Goal: Task Accomplishment & Management: Complete application form

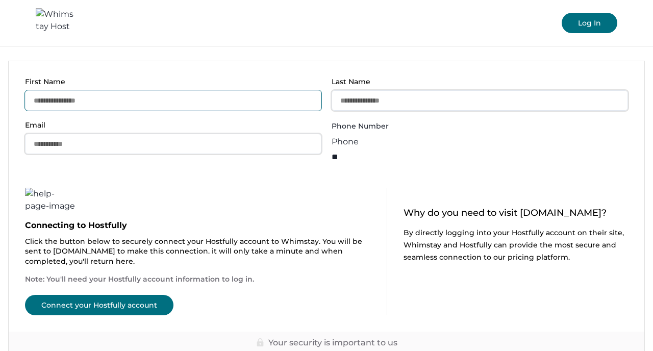
click at [133, 106] on input "First Name" at bounding box center [173, 100] width 297 height 20
type input "******"
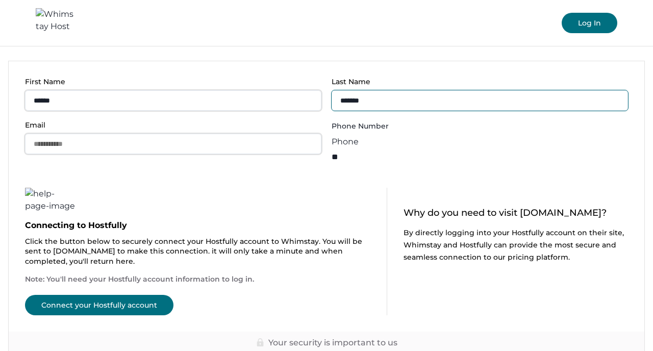
type input "*******"
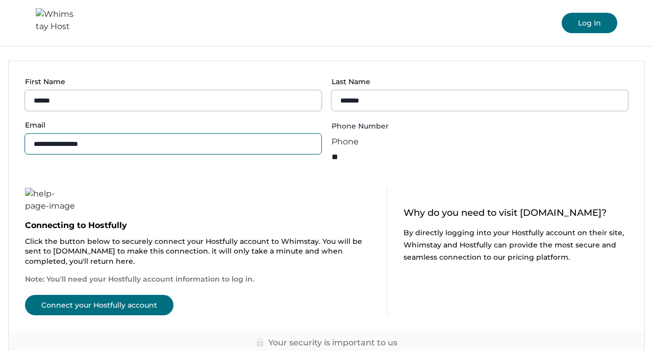
type input "**********"
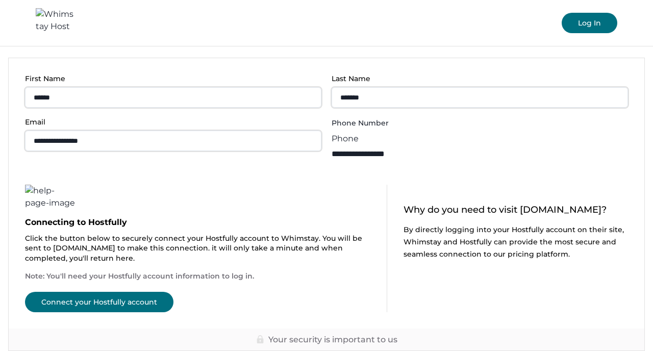
type input "**********"
click at [111, 305] on button "Connect your Hostfully account" at bounding box center [99, 302] width 149 height 20
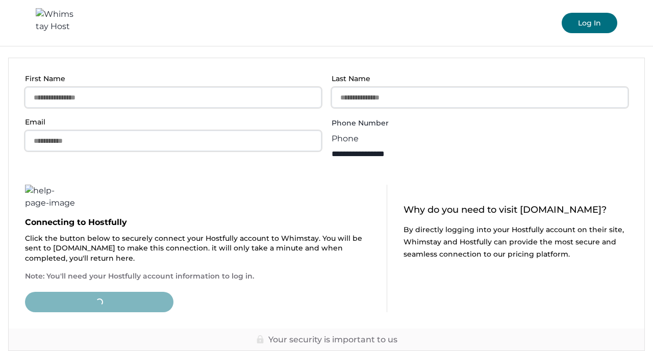
type input "**"
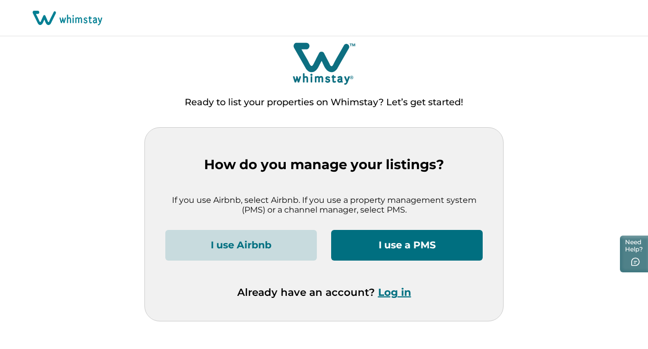
click at [402, 249] on button "I use a PMS" at bounding box center [407, 245] width 152 height 31
click at [398, 296] on button "Log in" at bounding box center [394, 292] width 33 height 12
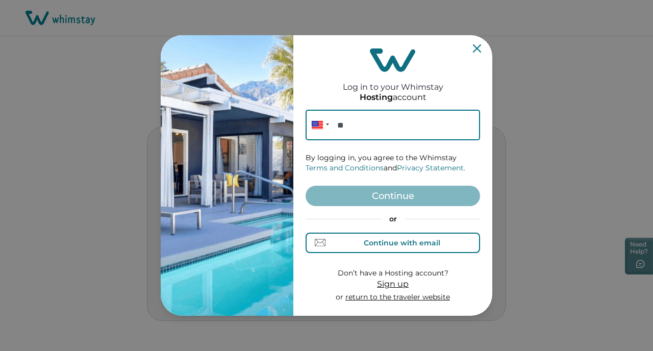
click at [392, 242] on div "Continue with email" at bounding box center [402, 243] width 77 height 8
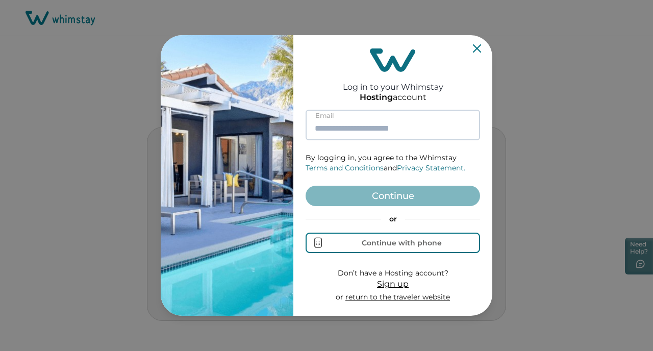
click at [358, 126] on input at bounding box center [393, 125] width 175 height 31
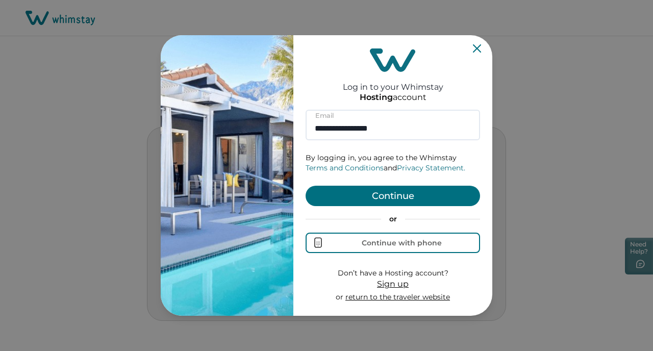
type input "**********"
click at [381, 195] on button "Continue" at bounding box center [393, 196] width 175 height 20
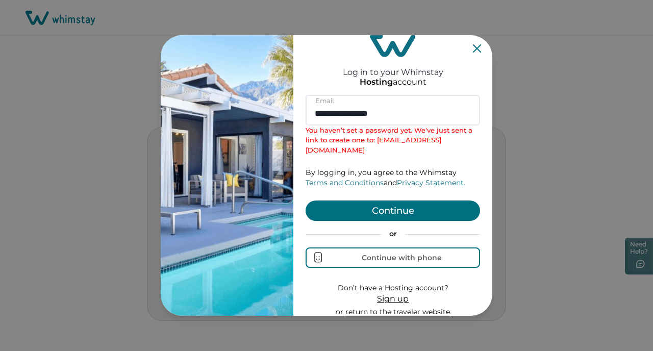
click at [385, 202] on button "Continue" at bounding box center [393, 211] width 175 height 20
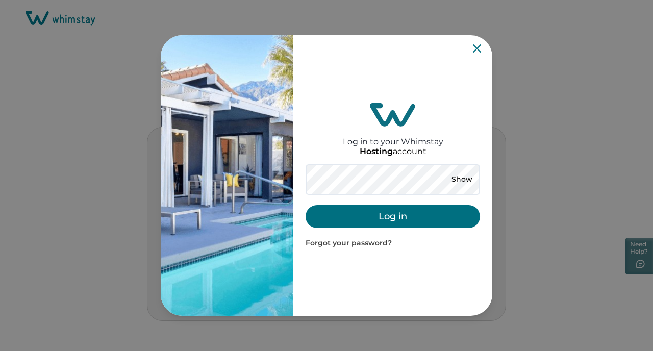
click at [390, 223] on button "Log in" at bounding box center [393, 216] width 175 height 23
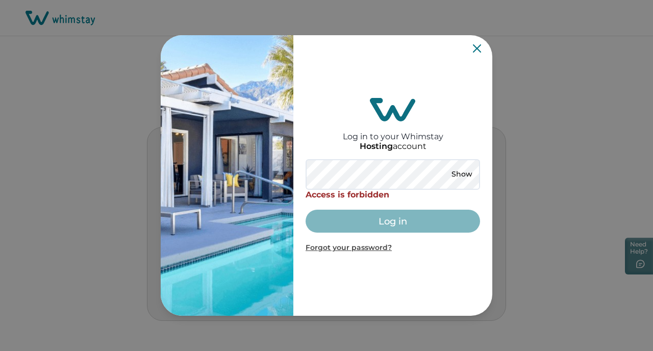
click at [476, 48] on icon "Close" at bounding box center [477, 48] width 8 height 8
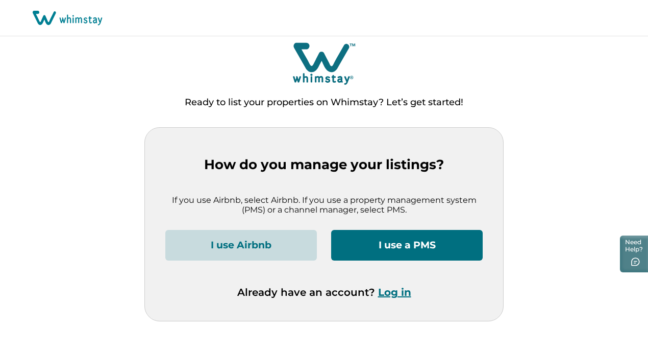
click at [402, 295] on button "Log in" at bounding box center [394, 292] width 33 height 12
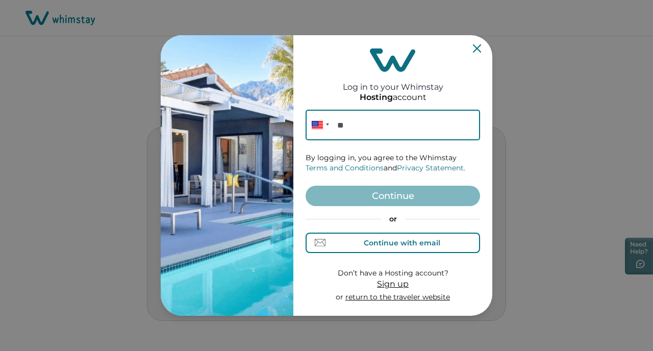
click at [374, 245] on div "Continue with email" at bounding box center [402, 243] width 77 height 8
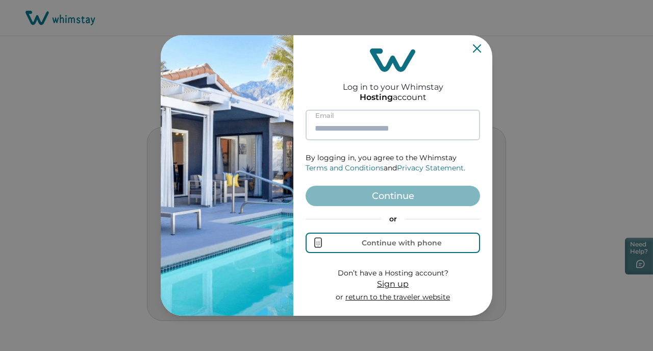
click at [331, 129] on input at bounding box center [393, 125] width 175 height 31
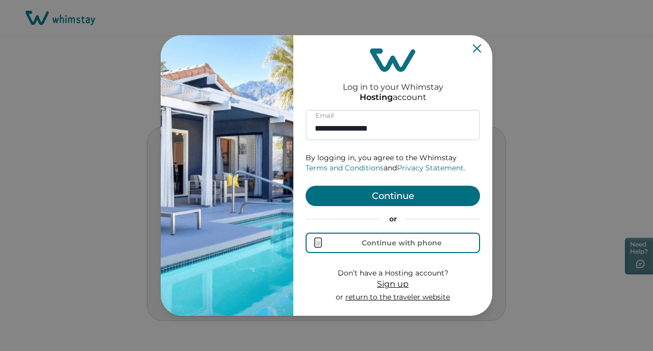
type input "**********"
click at [373, 195] on button "Continue" at bounding box center [393, 196] width 175 height 20
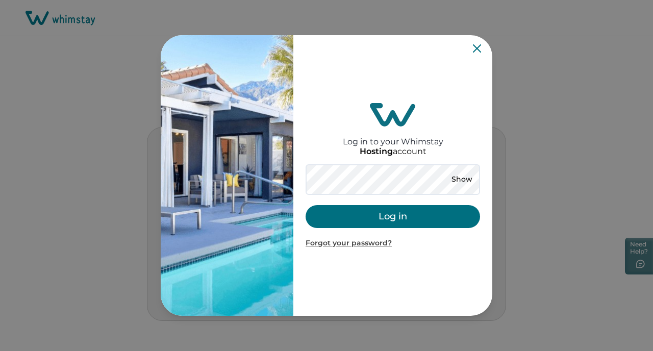
click at [369, 212] on button "Log in" at bounding box center [393, 216] width 175 height 23
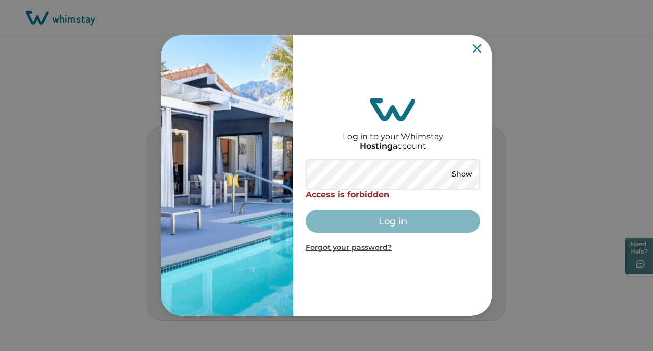
click at [478, 51] on icon "Close" at bounding box center [477, 48] width 8 height 8
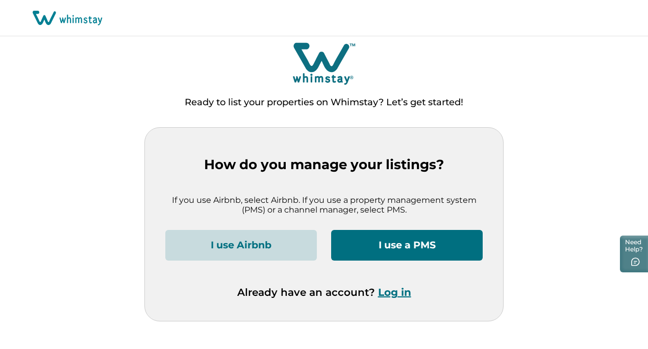
click at [399, 299] on div "Already have an account? Log in" at bounding box center [323, 303] width 317 height 35
click at [396, 297] on button "Log in" at bounding box center [394, 292] width 33 height 12
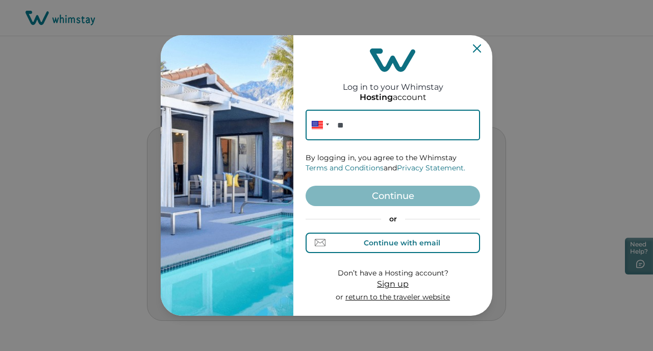
click at [390, 246] on div "Continue with email" at bounding box center [402, 243] width 77 height 8
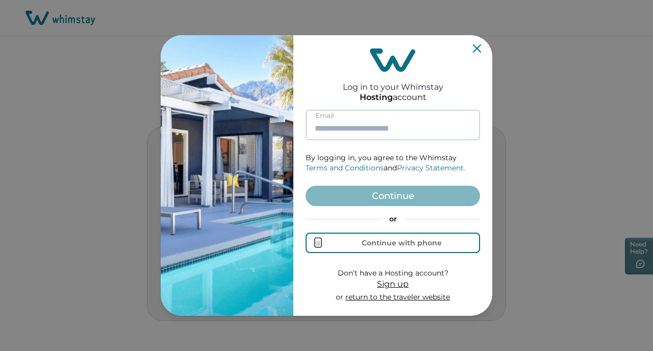
click at [344, 121] on input at bounding box center [393, 125] width 175 height 31
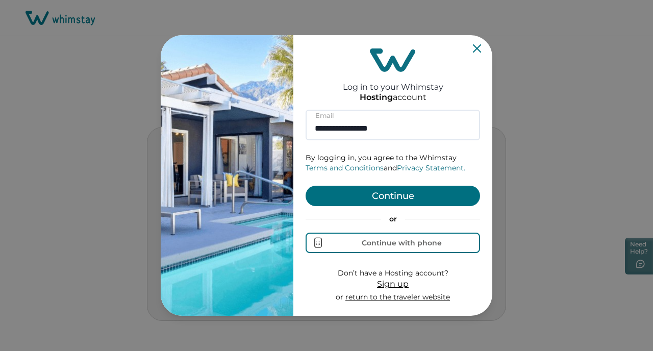
type input "**********"
click at [388, 192] on button "Continue" at bounding box center [393, 196] width 175 height 20
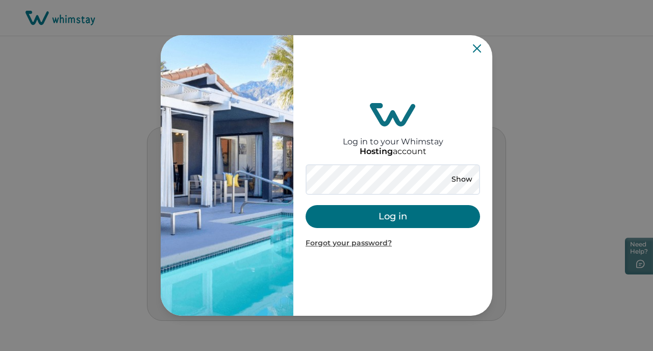
click at [384, 217] on button "Log in" at bounding box center [393, 216] width 175 height 23
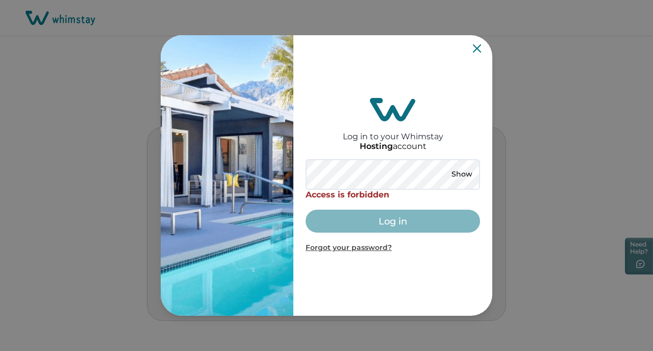
click at [349, 250] on p "Forgot your password?" at bounding box center [393, 248] width 175 height 10
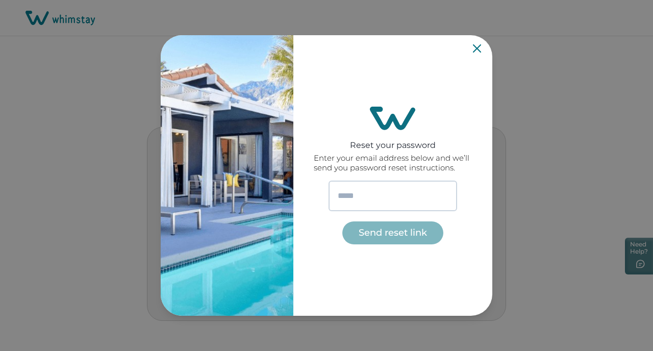
click at [350, 198] on input "email" at bounding box center [393, 196] width 129 height 31
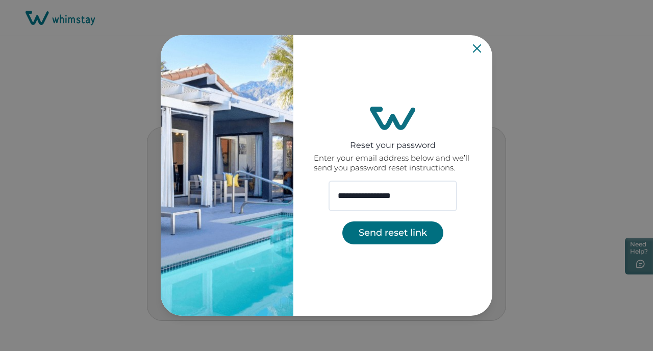
type input "**********"
click at [371, 237] on button "Send reset link" at bounding box center [393, 233] width 101 height 23
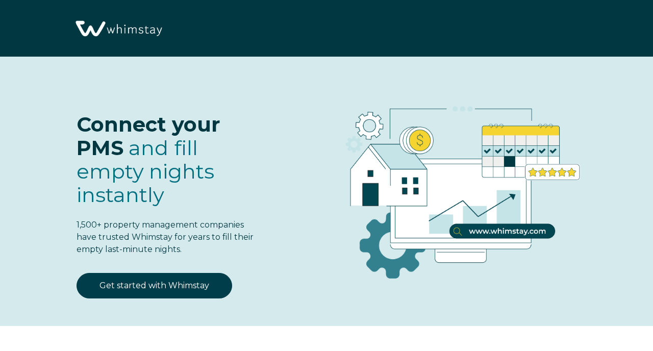
select select "US"
select select "Standard"
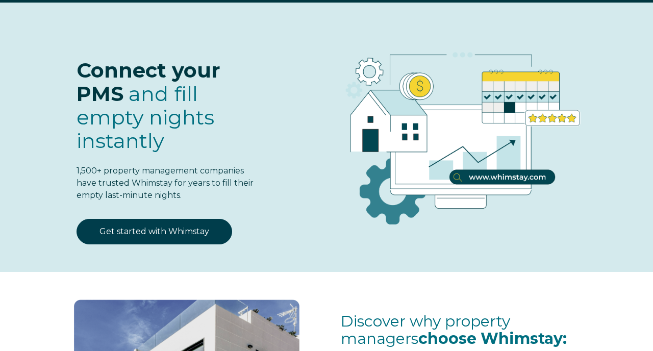
select select "US"
select select "Standard"
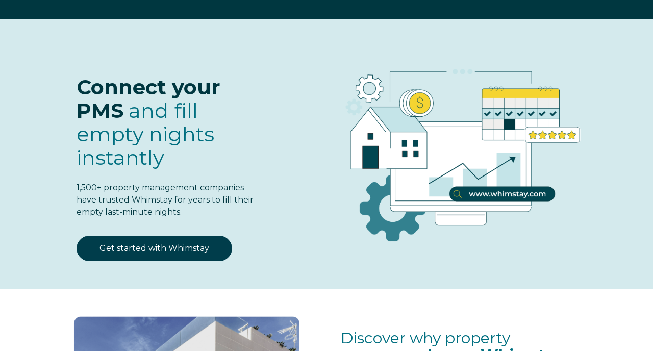
scroll to position [39, 0]
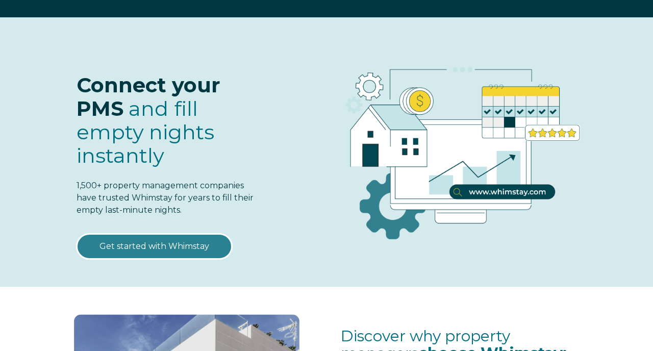
click at [184, 242] on link "Get started with Whimstay" at bounding box center [155, 247] width 156 height 26
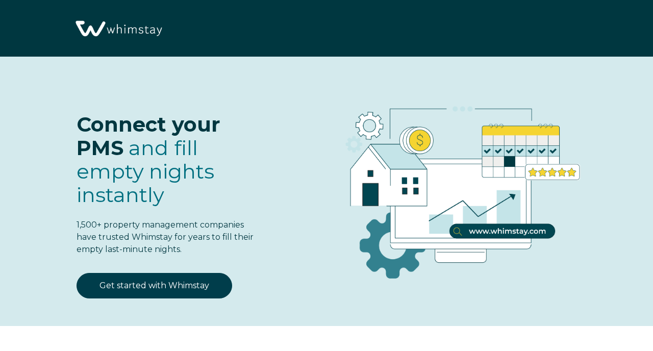
select select "US"
select select "Standard"
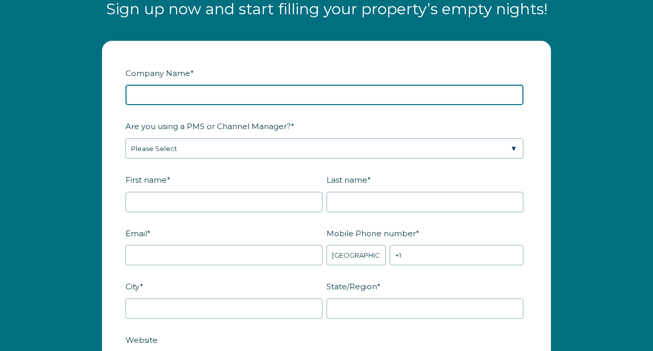
click at [157, 100] on input "Company Name *" at bounding box center [325, 95] width 398 height 20
type input "RAOC LLC"
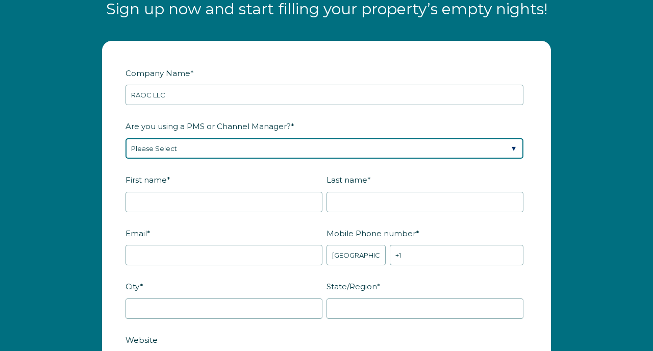
click at [194, 155] on select "Please Select Barefoot BookingPal Boost Brightside CiiRUS Escapia Guesty Hostaw…" at bounding box center [325, 148] width 398 height 20
select select "Hostfully"
click at [126, 138] on select "Please Select Barefoot BookingPal Boost Brightside CiiRUS Escapia Guesty Hostaw…" at bounding box center [325, 148] width 398 height 20
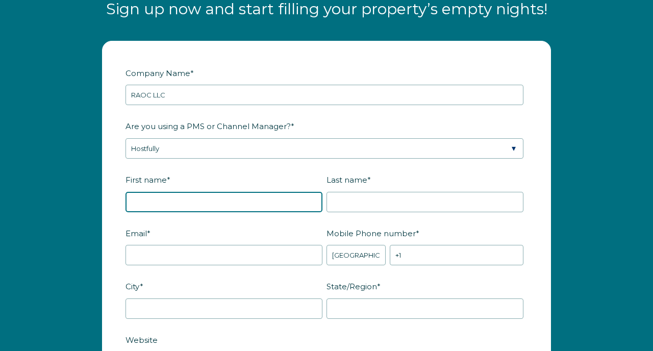
click at [158, 197] on input "First name *" at bounding box center [224, 202] width 197 height 20
type input "Daniel"
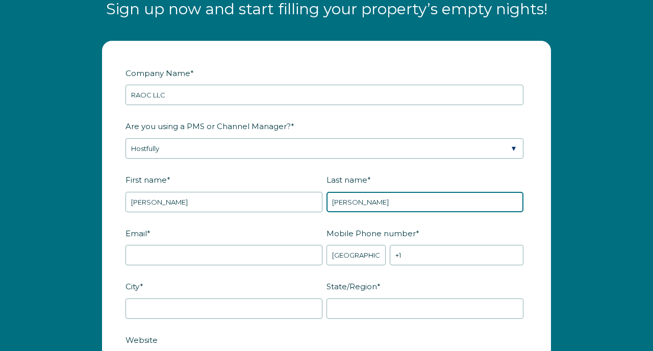
type input "Johnson"
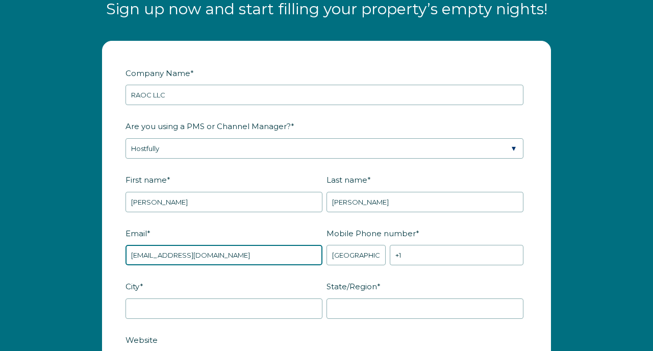
type input "[EMAIL_ADDRESS][DOMAIN_NAME]"
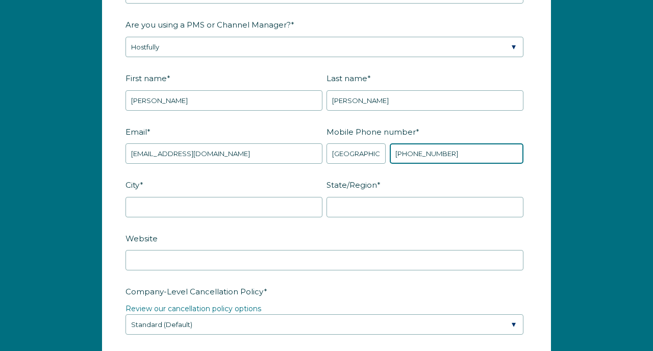
scroll to position [1277, 0]
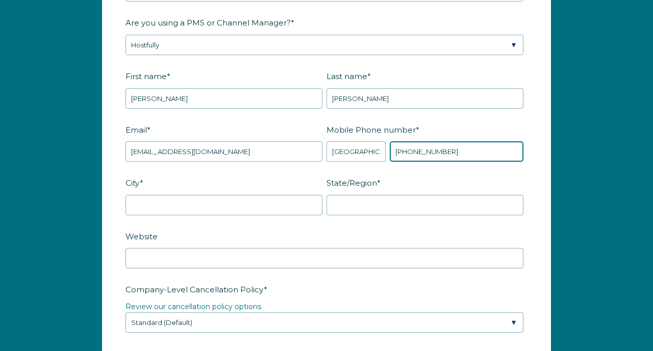
type input "+1 4082193330"
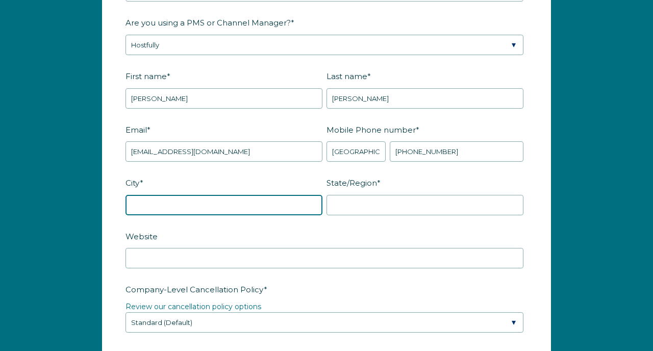
click at [155, 201] on input "City *" at bounding box center [224, 205] width 197 height 20
type input "Troy"
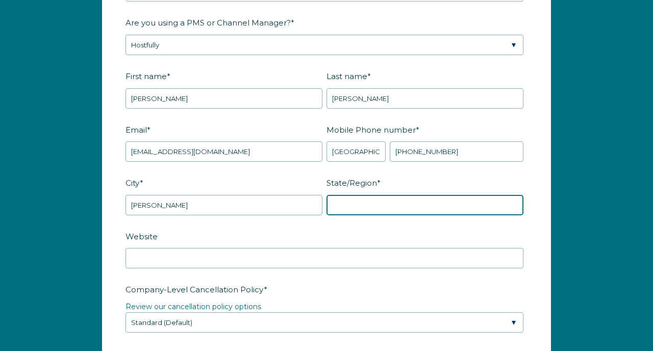
type input "o"
type input "Ohio"
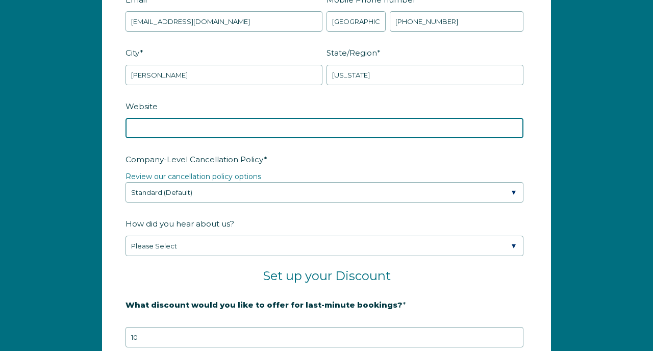
scroll to position [1417, 0]
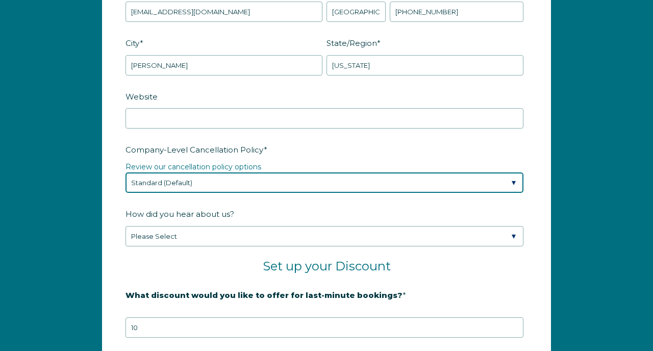
click at [170, 187] on select "Please Select Partial Standard (Default) Moderate Strict" at bounding box center [325, 183] width 398 height 20
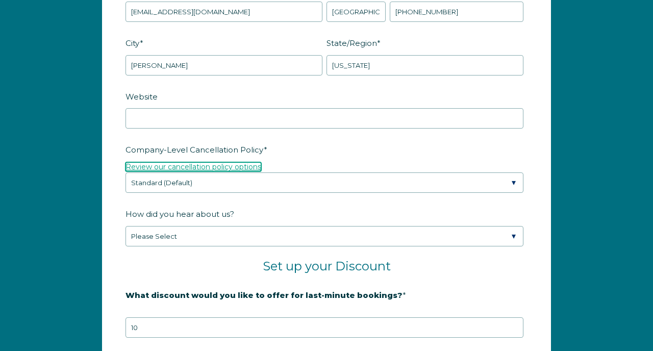
click at [148, 166] on link "Review our cancellation policy options" at bounding box center [194, 166] width 136 height 9
click at [117, 264] on form "Company Name * RAOC LLC Are you using a PMS or Channel Manager? * Please Select…" at bounding box center [327, 184] width 448 height 772
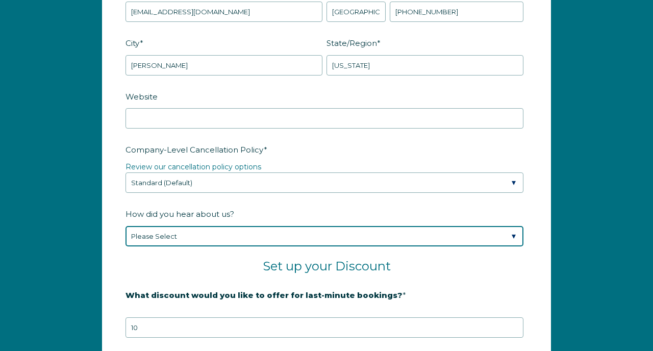
click at [155, 236] on select "Please Select Found Whimstay through a Google search Spoke to a Whimstay salesp…" at bounding box center [325, 236] width 398 height 20
select select "Other"
click at [126, 226] on select "Please Select Found Whimstay through a Google search Spoke to a Whimstay salesp…" at bounding box center [325, 236] width 398 height 20
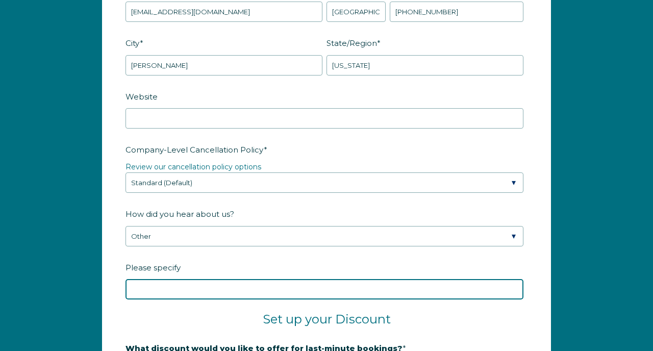
click at [151, 285] on input "Please specify" at bounding box center [325, 289] width 398 height 20
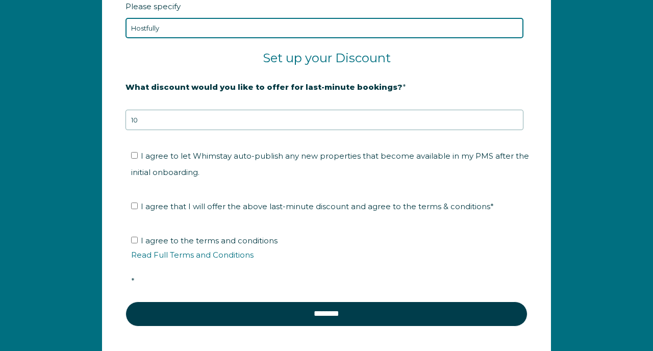
scroll to position [1680, 0]
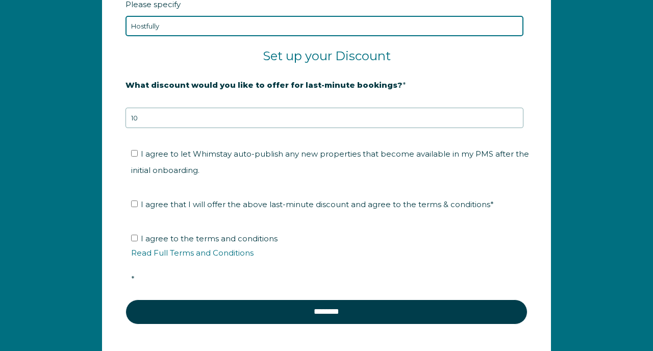
type input "Hostfully"
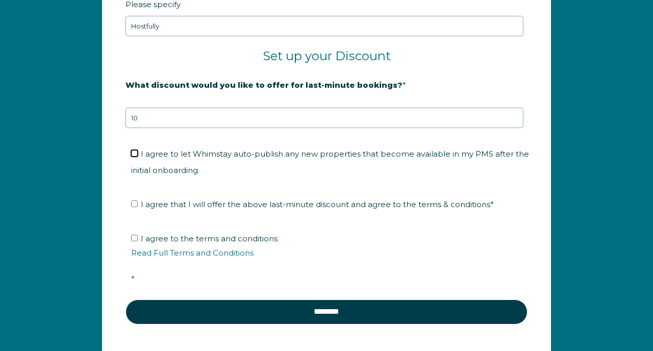
click at [133, 152] on input "I agree to let Whimstay auto-publish any new properties that become available i…" at bounding box center [134, 153] width 7 height 7
checkbox input "true"
click at [135, 203] on input "I agree that I will offer the above last-minute discount and agree to the terms…" at bounding box center [134, 204] width 7 height 7
checkbox input "true"
click at [134, 241] on label "I agree to the terms and conditions Read Full Terms and Conditions *" at bounding box center [330, 259] width 398 height 50
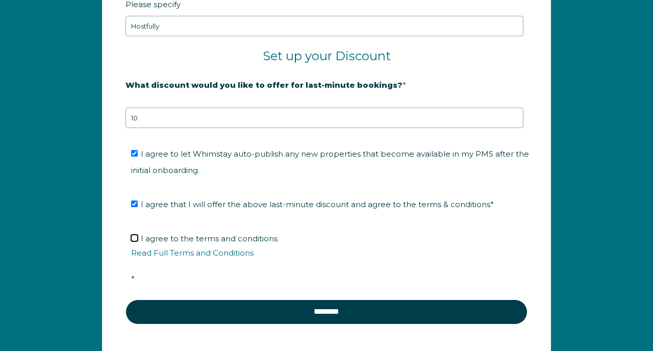
click at [134, 241] on input "I agree to the terms and conditions Read Full Terms and Conditions *" at bounding box center [134, 238] width 7 height 7
checkbox input "true"
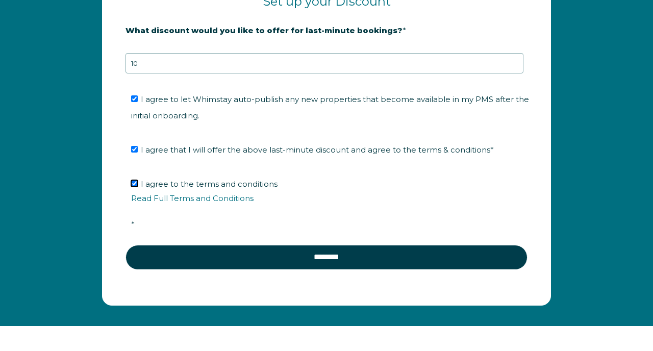
scroll to position [1735, 0]
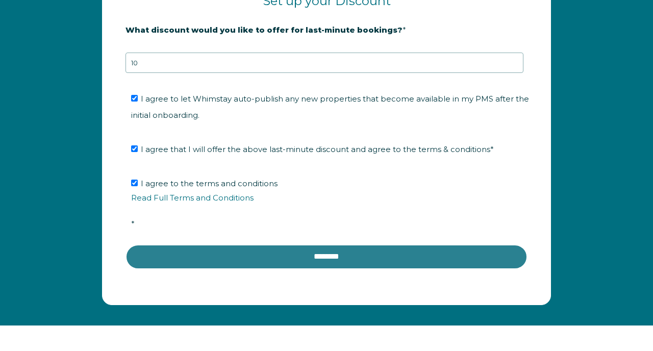
click at [292, 257] on input "********" at bounding box center [327, 256] width 402 height 25
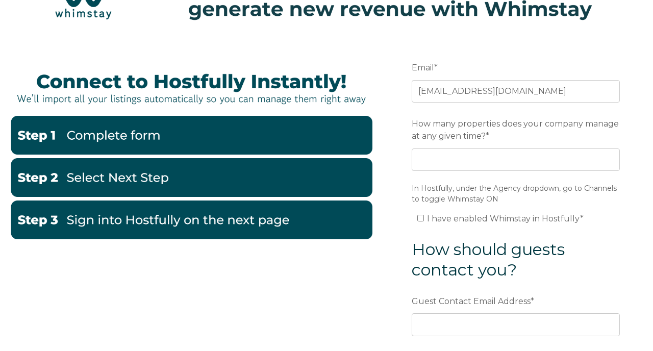
scroll to position [61, 0]
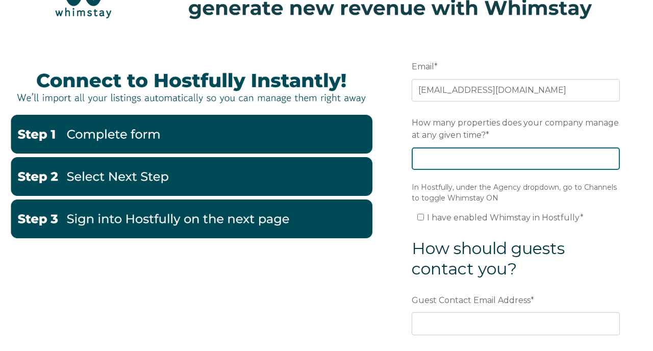
click at [469, 161] on input "How many properties does your company manage at any given time? *" at bounding box center [516, 159] width 208 height 22
type input "1"
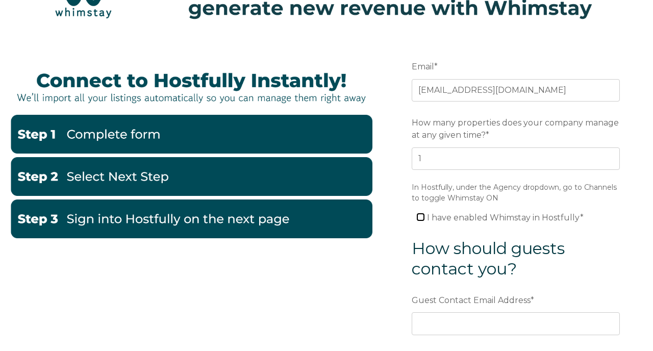
click at [422, 217] on input "I have enabled Whimstay in Hostfully *" at bounding box center [421, 217] width 7 height 7
checkbox input "true"
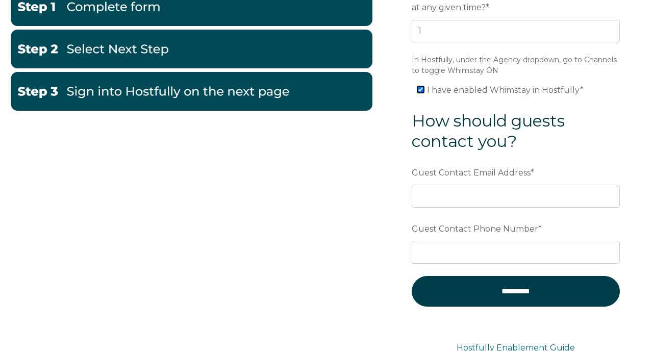
scroll to position [191, 0]
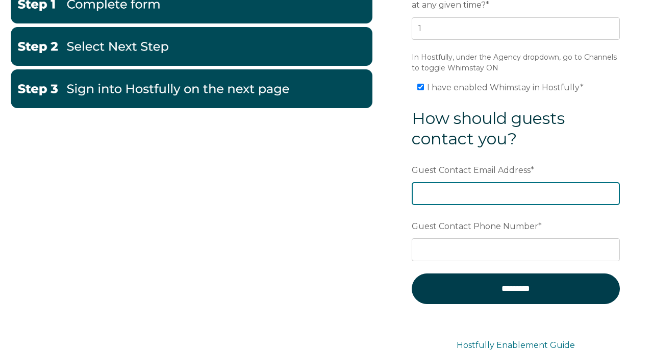
click at [430, 192] on input "Guest Contact Email Address *" at bounding box center [516, 193] width 208 height 22
type input "[EMAIL_ADDRESS][DOMAIN_NAME]"
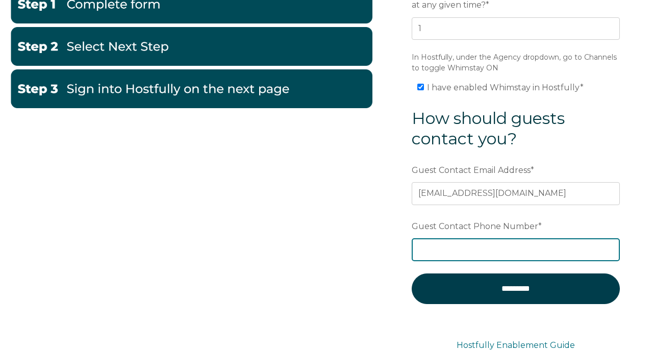
click at [437, 246] on input "Guest Contact Phone Number *" at bounding box center [516, 249] width 208 height 22
type input "4082193330"
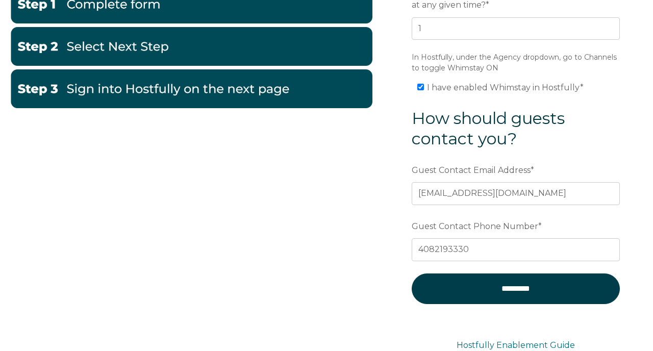
click at [319, 268] on div "Email * [EMAIL_ADDRESS][DOMAIN_NAME] Preferred language SDR How many properties…" at bounding box center [326, 128] width 633 height 447
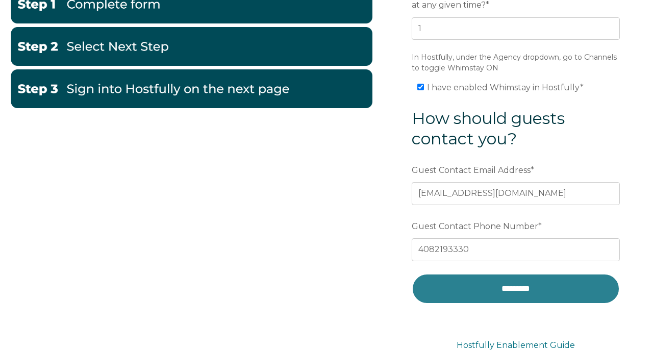
click at [467, 286] on input "*********" at bounding box center [516, 289] width 208 height 31
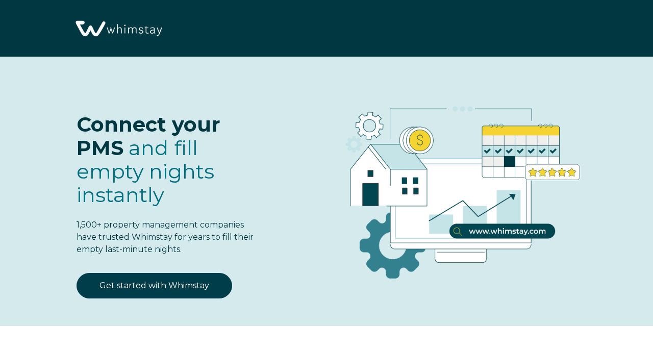
select select "US"
select select "Standard"
